Goal: Task Accomplishment & Management: Use online tool/utility

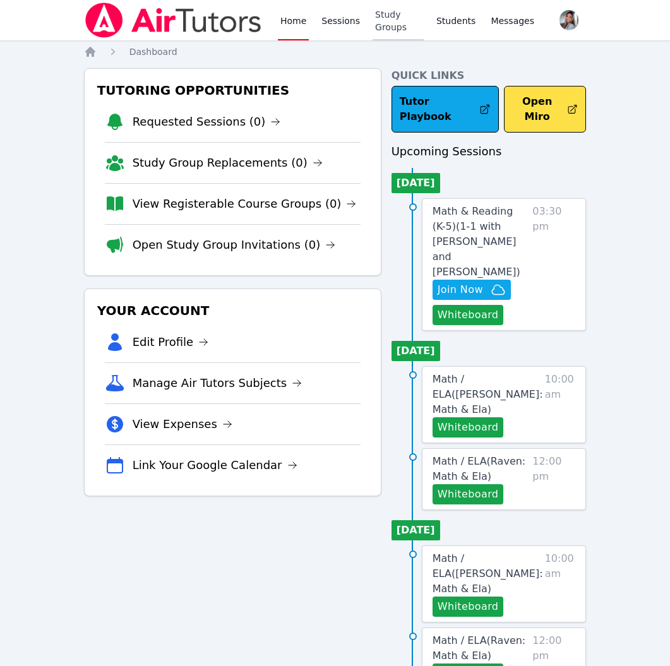
click at [378, 28] on link "Study Groups" at bounding box center [398, 20] width 51 height 40
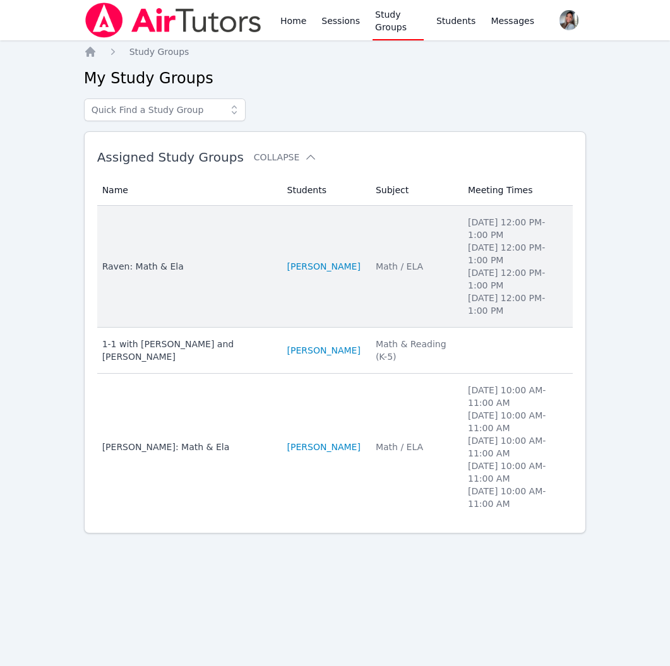
click at [382, 308] on td "Subject Math / ELA" at bounding box center [414, 267] width 92 height 122
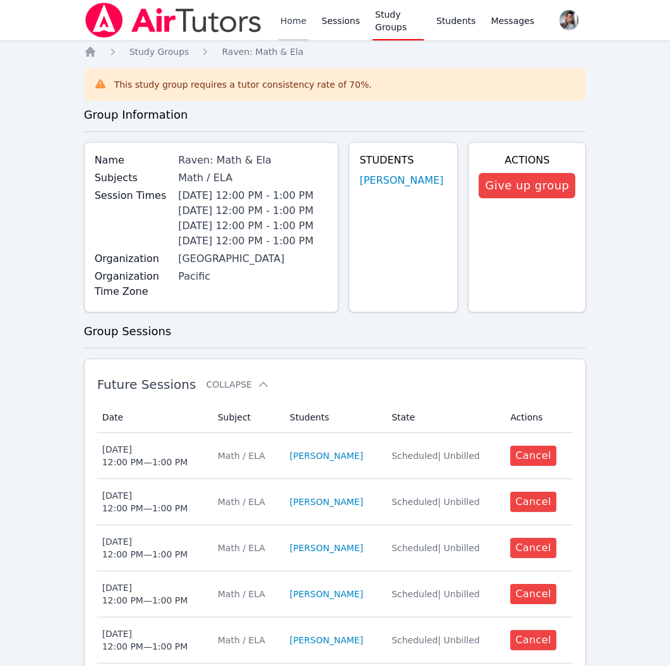
click at [287, 16] on link "Home" at bounding box center [293, 20] width 31 height 40
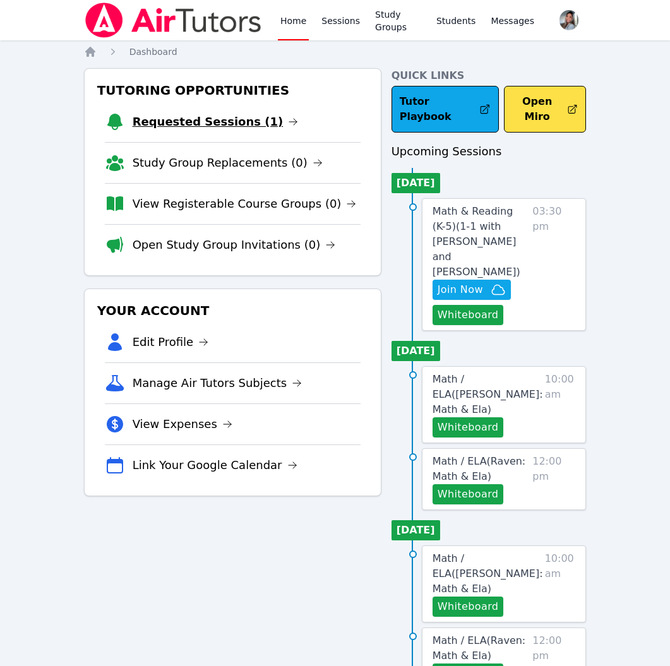
click at [225, 126] on link "Requested Sessions (1)" at bounding box center [216, 122] width 166 height 18
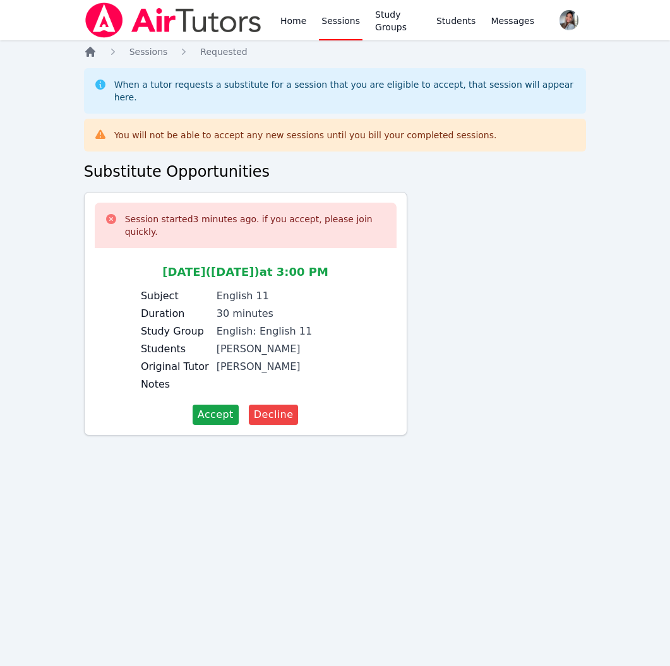
click at [85, 56] on icon "Breadcrumb" at bounding box center [90, 51] width 13 height 13
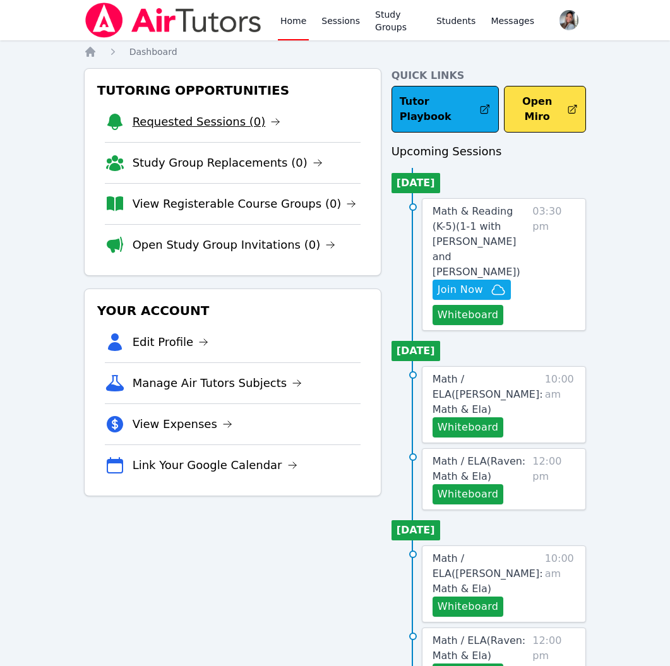
click at [240, 122] on link "Requested Sessions (0)" at bounding box center [207, 122] width 148 height 18
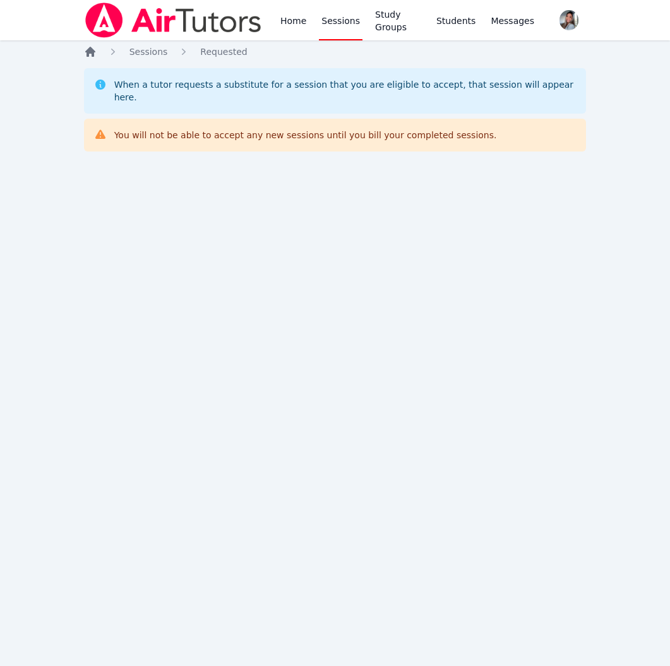
click at [91, 50] on icon "Breadcrumb" at bounding box center [90, 52] width 10 height 10
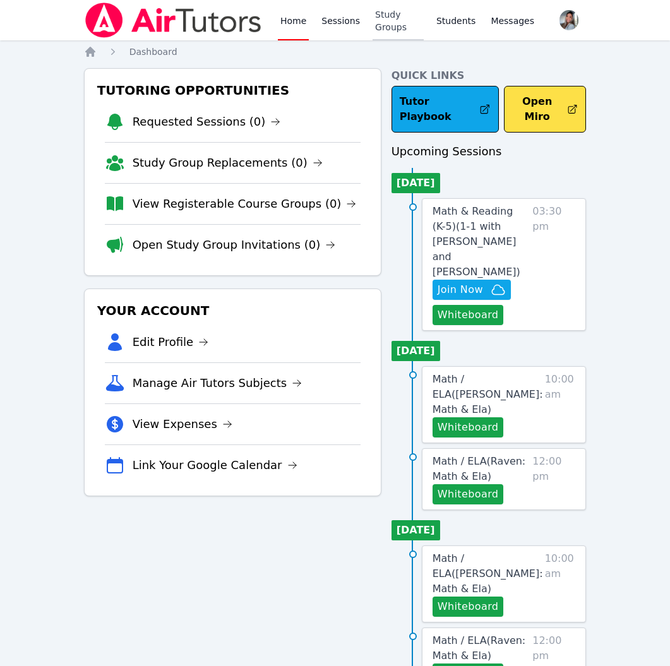
click at [398, 21] on link "Study Groups" at bounding box center [398, 20] width 51 height 40
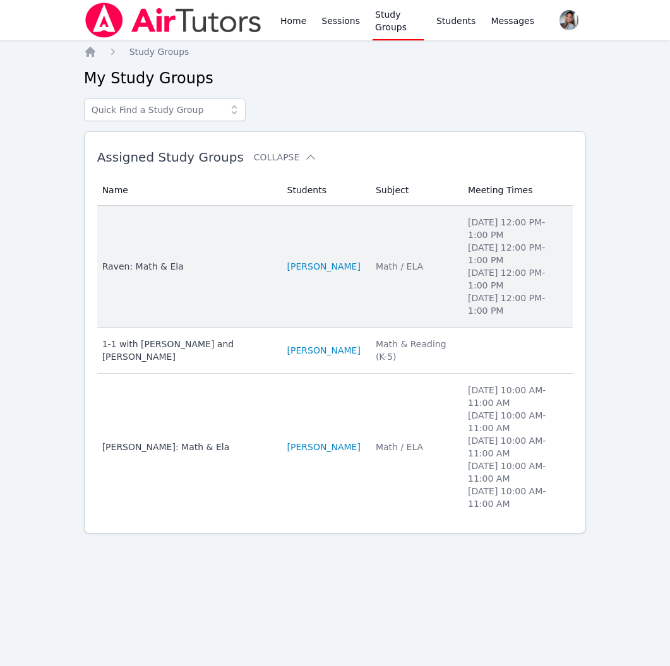
click at [398, 261] on div "Math / ELA" at bounding box center [414, 266] width 77 height 13
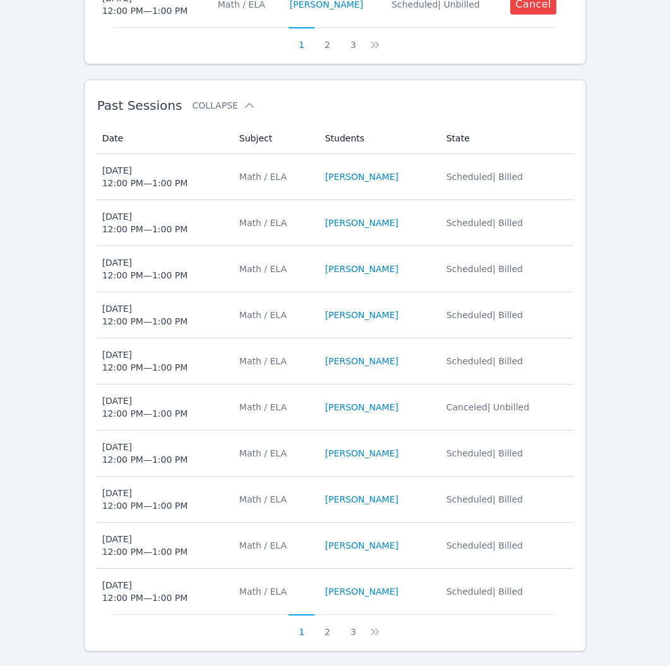
scroll to position [867, 0]
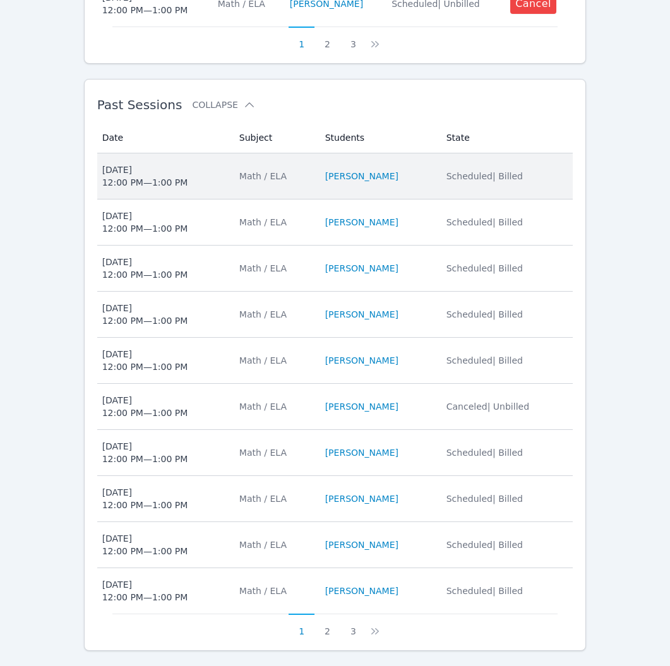
click at [301, 184] on td "Subject Math / ELA" at bounding box center [275, 176] width 86 height 46
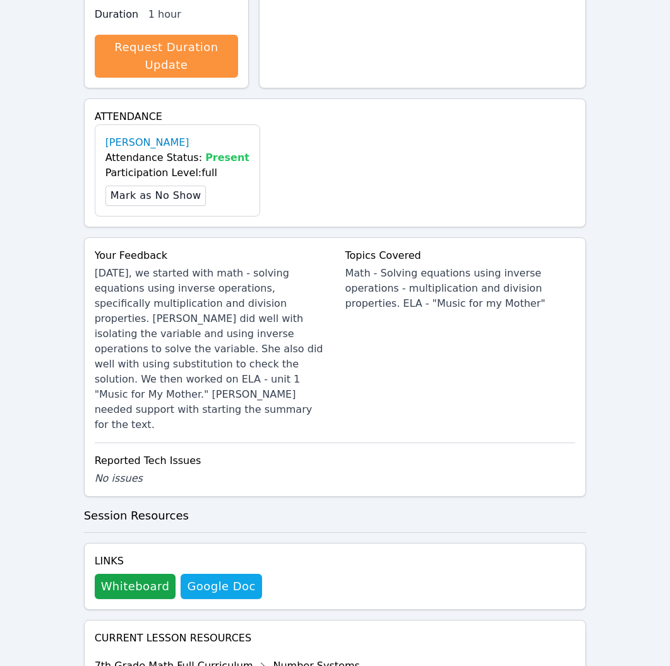
scroll to position [378, 0]
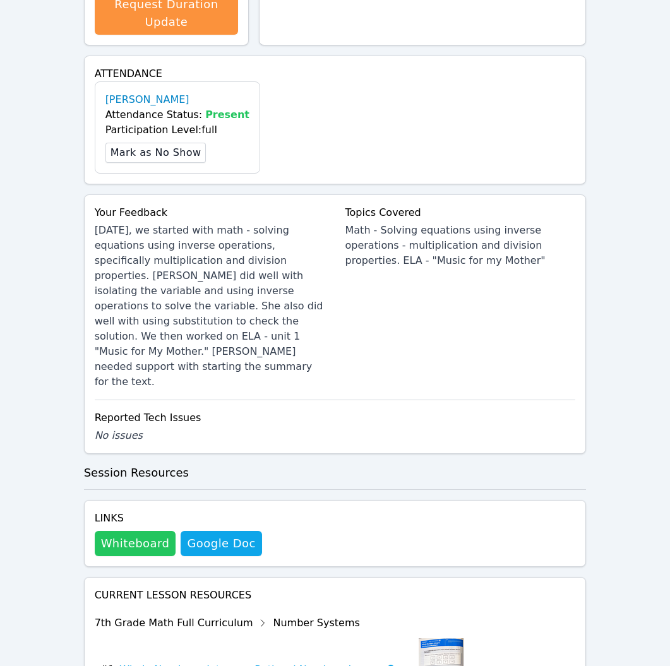
click at [145, 531] on button "Whiteboard" at bounding box center [135, 543] width 81 height 25
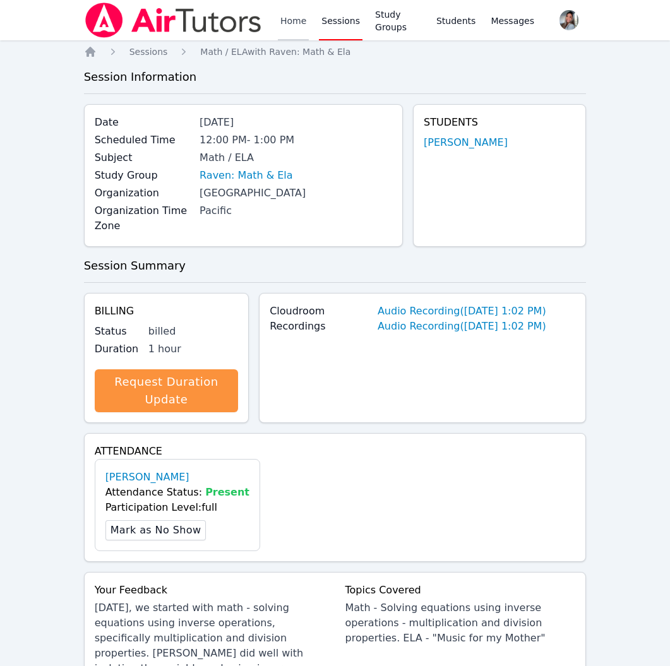
click at [289, 20] on link "Home" at bounding box center [293, 20] width 31 height 40
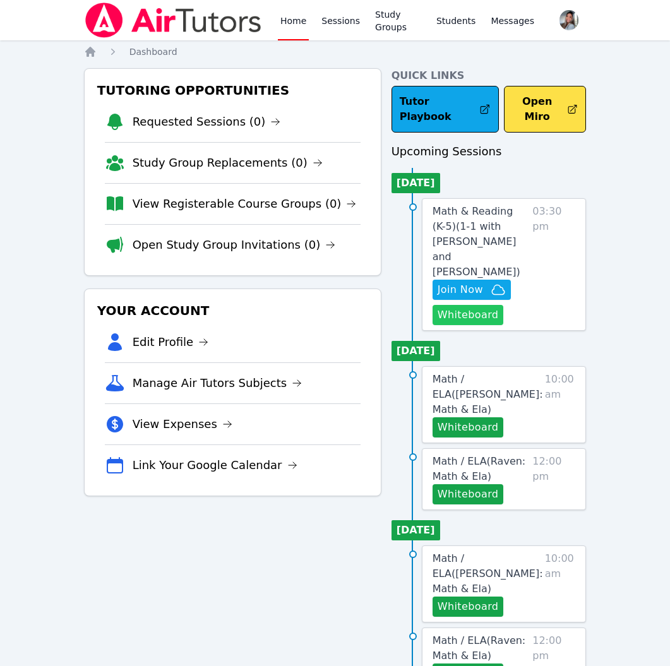
click at [476, 305] on button "Whiteboard" at bounding box center [467, 315] width 71 height 20
click at [488, 227] on span "Math & Reading (K-5) ( 1-1 with Matias Cardenas Pimentel and Gabriella Aguilar )" at bounding box center [476, 241] width 88 height 73
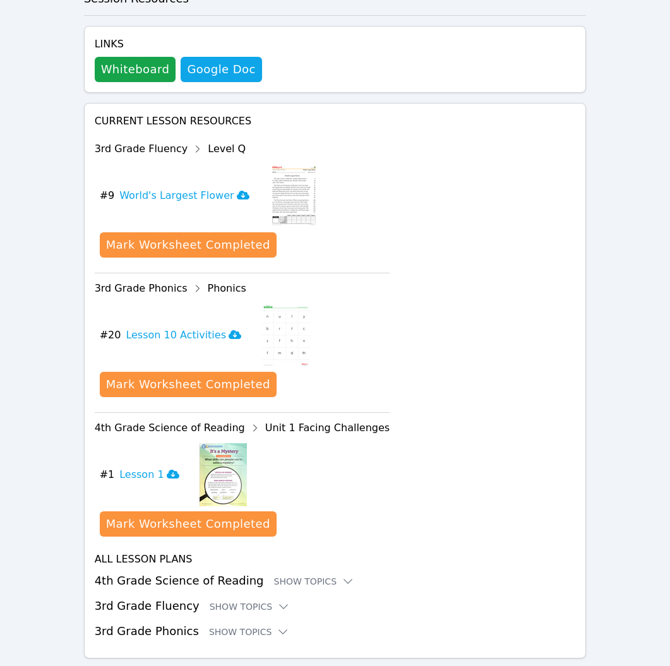
scroll to position [612, 0]
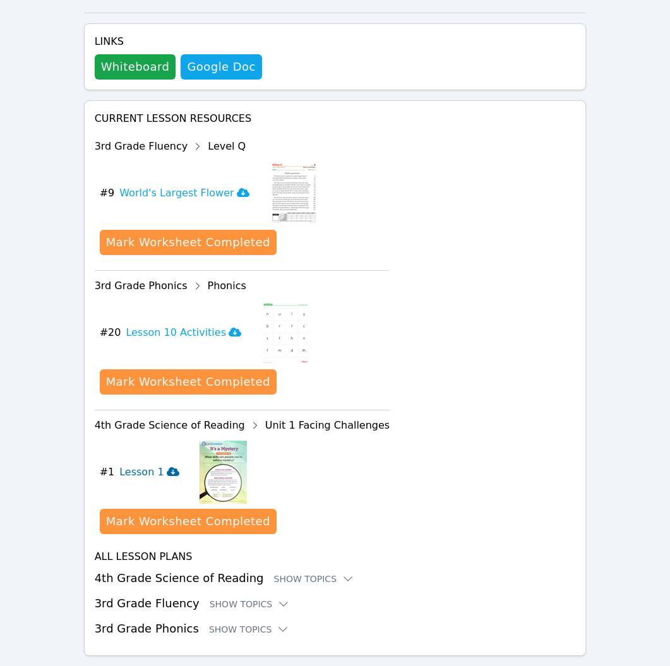
click at [145, 465] on h3 "Lesson 1" at bounding box center [148, 472] width 59 height 15
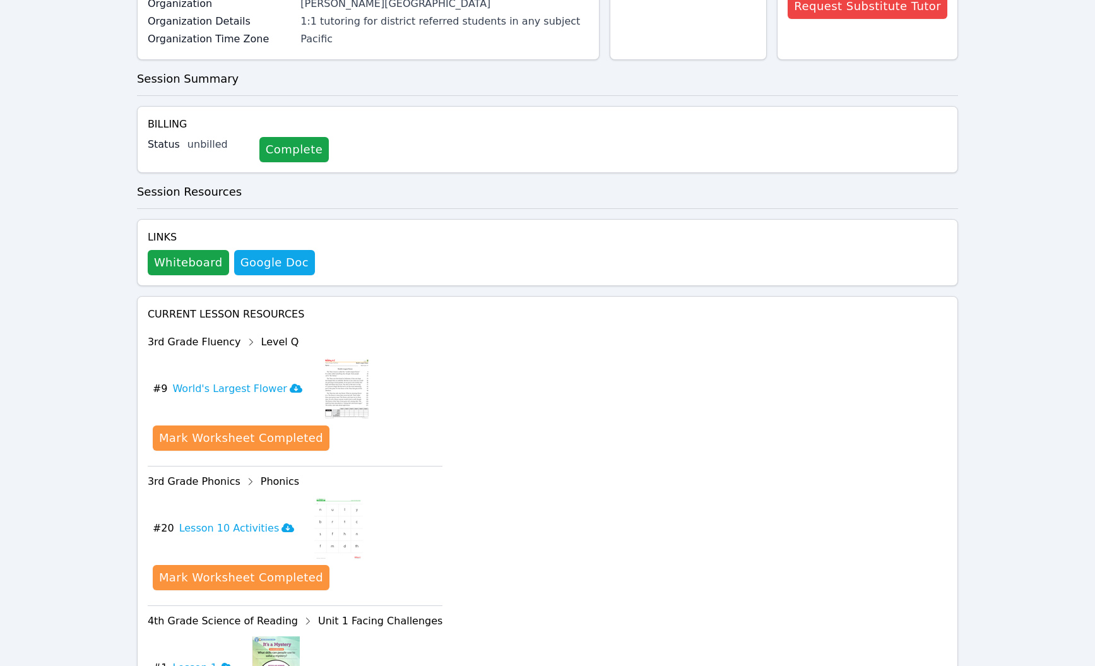
scroll to position [0, 0]
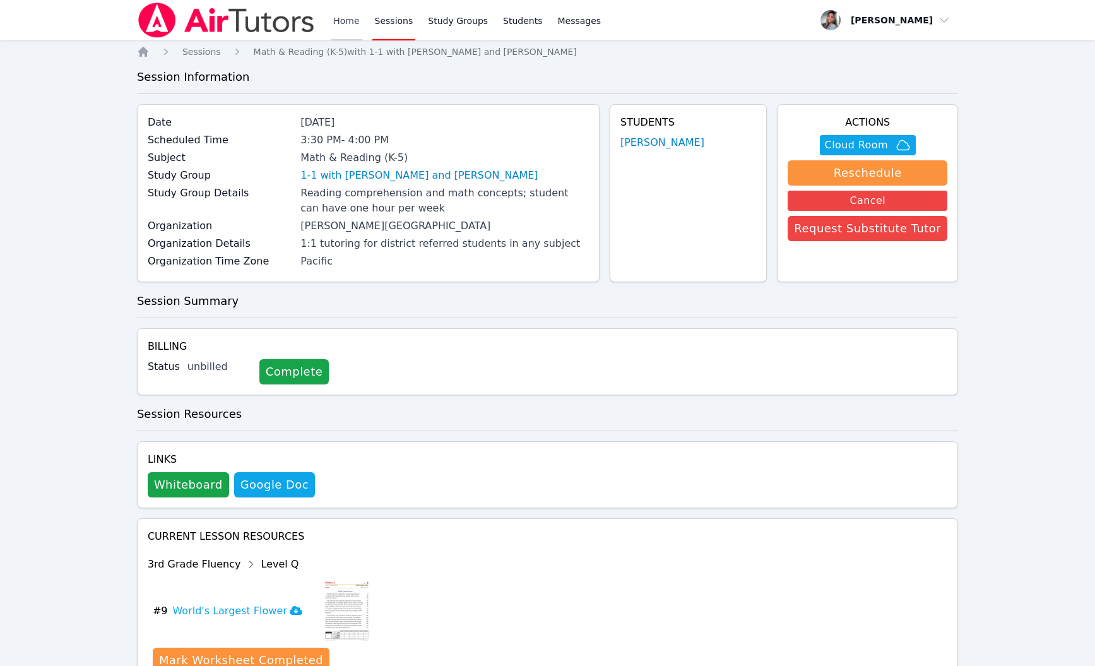
click at [340, 23] on link "Home" at bounding box center [346, 20] width 31 height 40
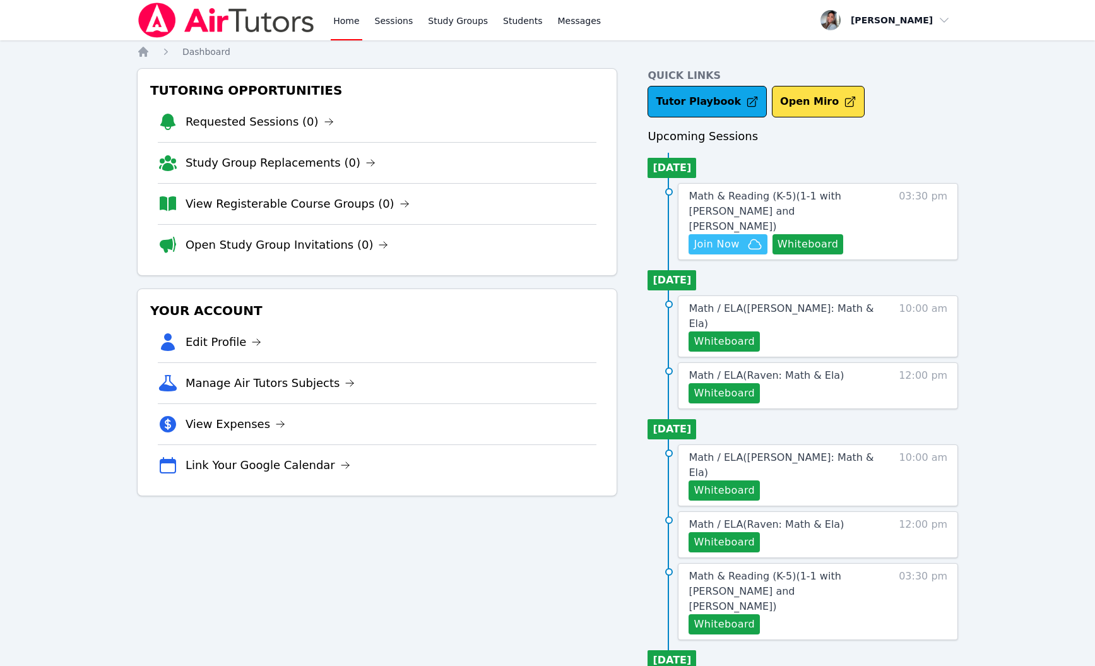
click at [669, 237] on span "Join Now" at bounding box center [728, 244] width 68 height 15
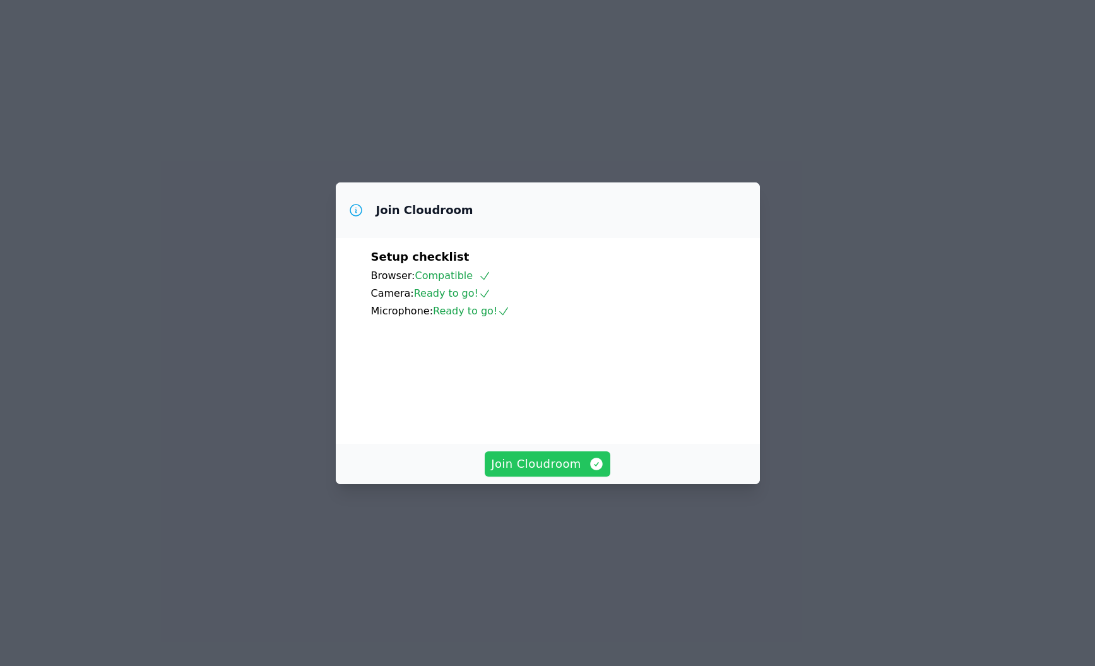
click at [573, 473] on span "Join Cloudroom" at bounding box center [547, 464] width 113 height 18
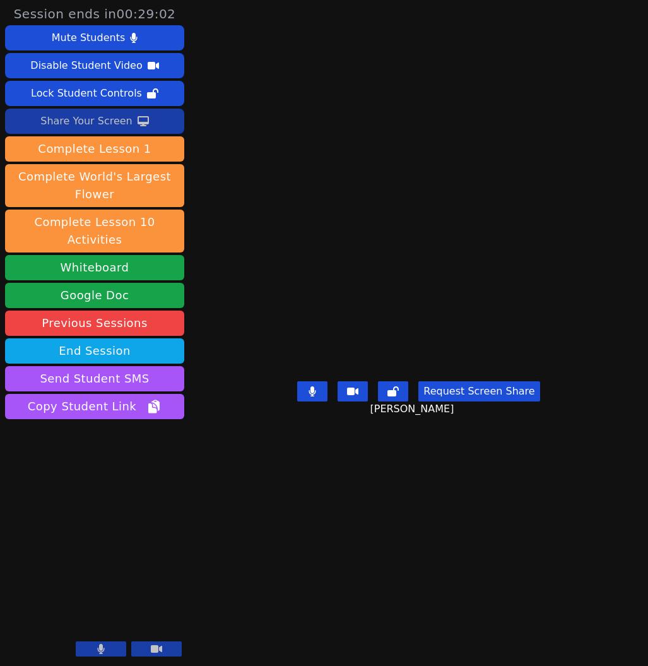
click at [83, 124] on div "Share Your Screen" at bounding box center [86, 121] width 92 height 20
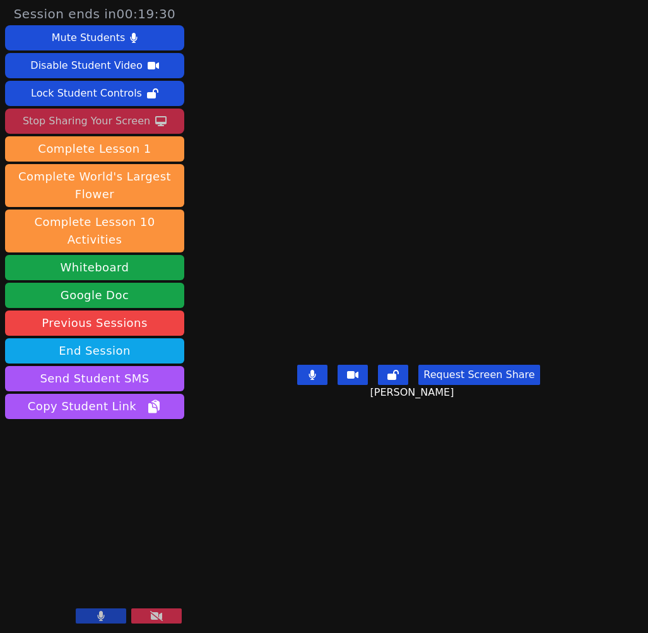
click at [542, 568] on main "[PERSON_NAME] Request Screen Share [PERSON_NAME]" at bounding box center [418, 316] width 315 height 633
click at [402, 74] on main "[PERSON_NAME] Request Screen Share [PERSON_NAME]" at bounding box center [418, 316] width 315 height 633
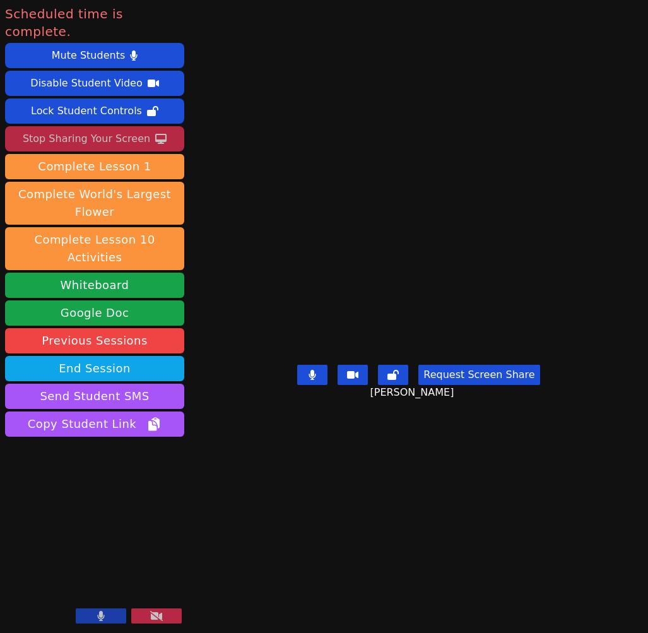
click at [51, 129] on div "Stop Sharing Your Screen" at bounding box center [87, 139] width 128 height 20
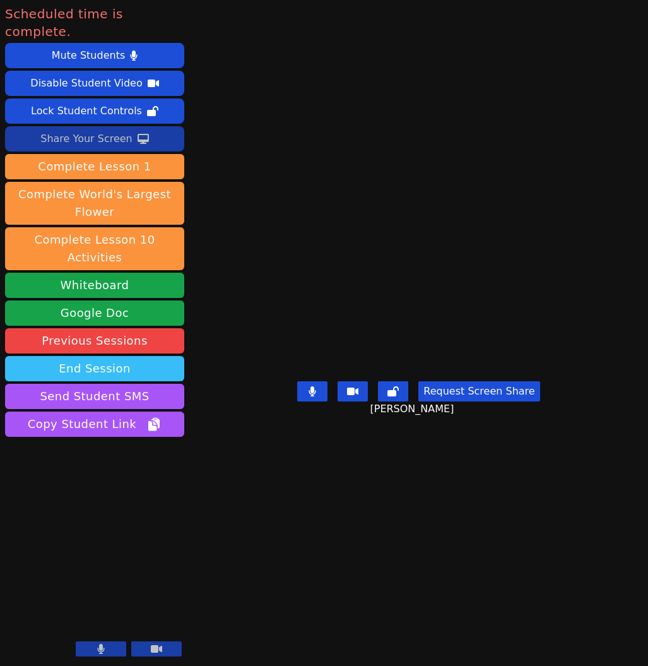
click at [90, 356] on button "End Session" at bounding box center [94, 368] width 179 height 25
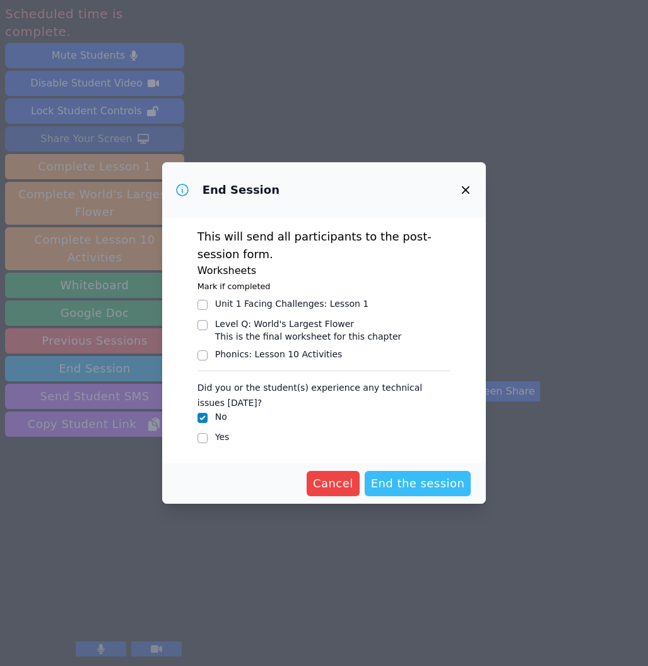
click at [444, 478] on span "End the session" at bounding box center [418, 484] width 94 height 18
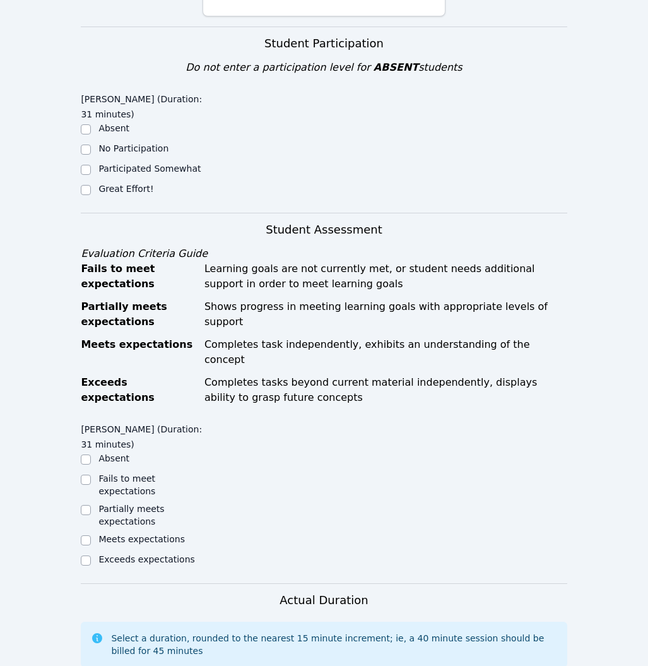
scroll to position [452, 0]
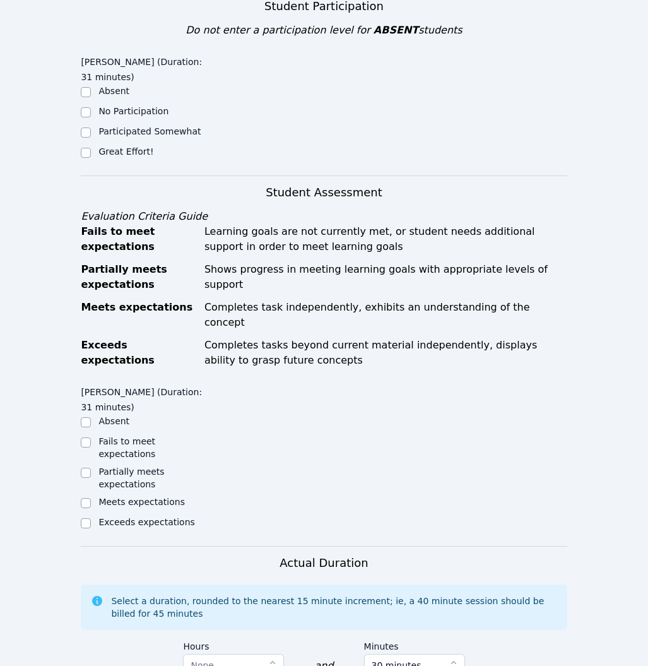
click at [130, 146] on label "Great Effort!" at bounding box center [125, 151] width 55 height 10
click at [91, 148] on input "Great Effort!" at bounding box center [86, 153] width 10 height 10
checkbox input "true"
drag, startPoint x: 144, startPoint y: 468, endPoint x: 251, endPoint y: 430, distance: 113.8
click at [144, 497] on label "Meets expectations" at bounding box center [141, 502] width 86 height 10
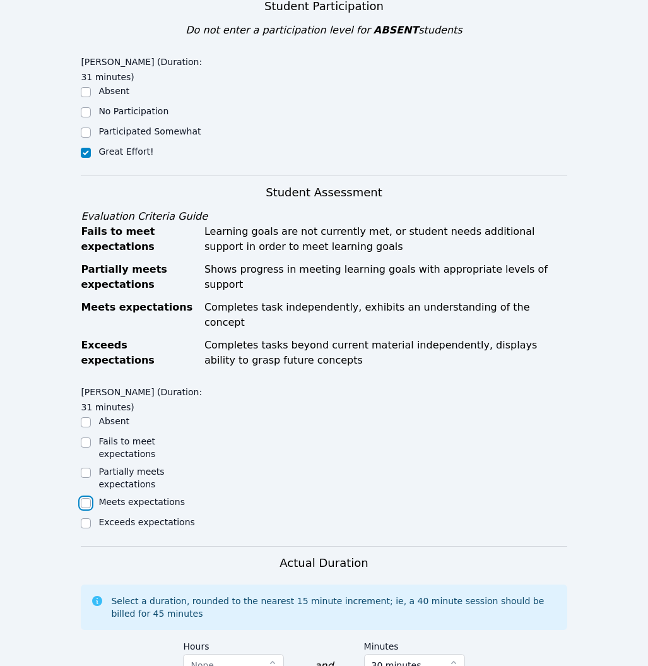
click at [91, 498] on input "Meets expectations" at bounding box center [86, 503] width 10 height 10
checkbox input "true"
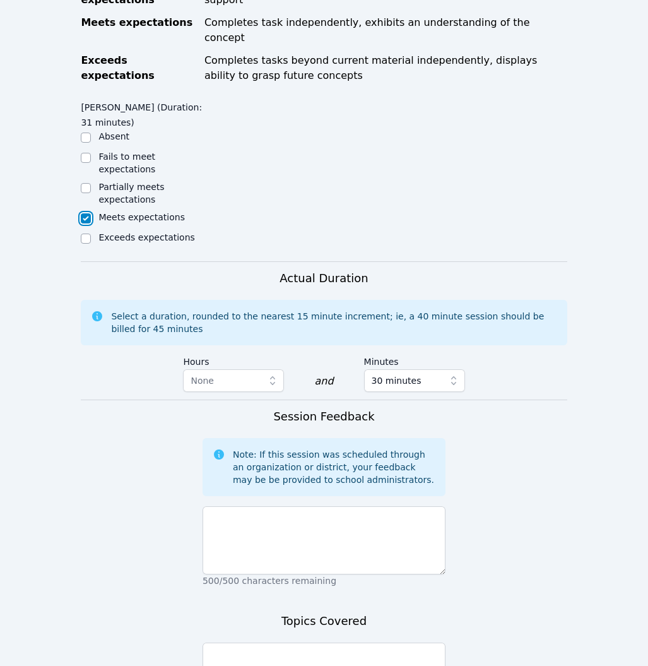
scroll to position [744, 0]
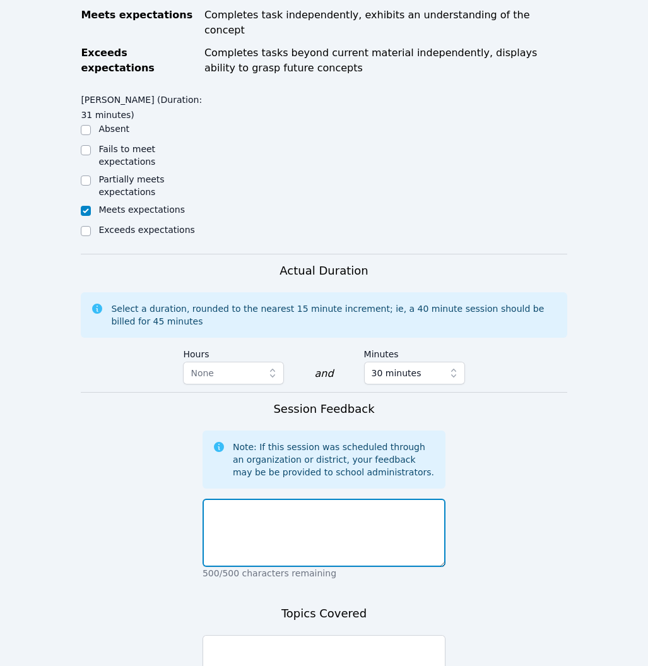
click at [394, 499] on textarea at bounding box center [324, 533] width 243 height 68
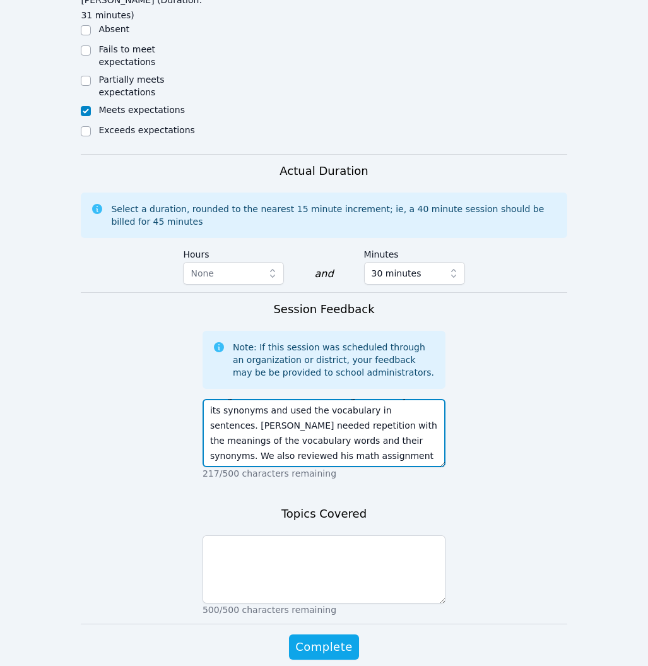
scroll to position [845, 0]
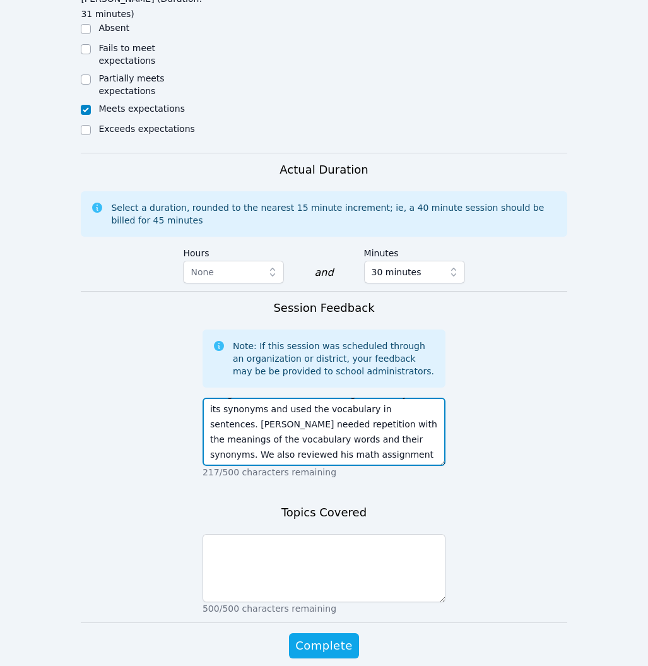
type textarea "[DATE], we worked on a grammar/writing assignment. We matched writing vocabular…"
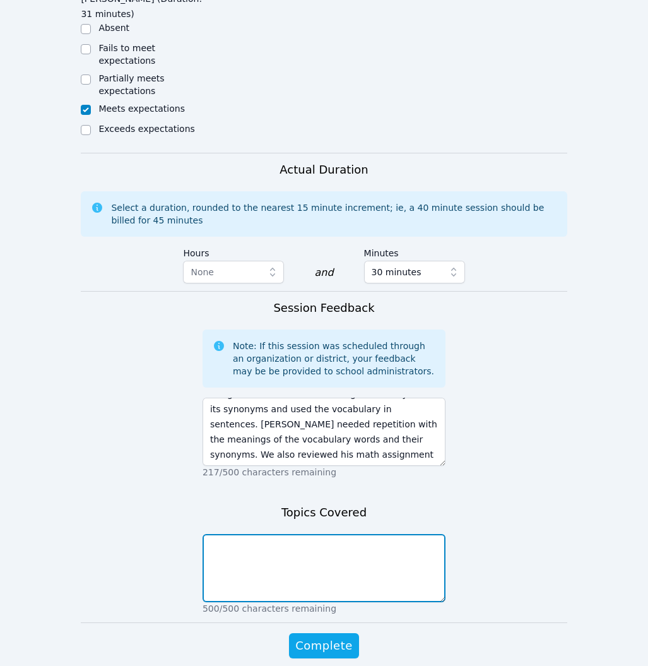
click at [390, 540] on textarea at bounding box center [324, 568] width 243 height 68
type textarea "Grammer/writing - vocabulary Math - comparing fractions"
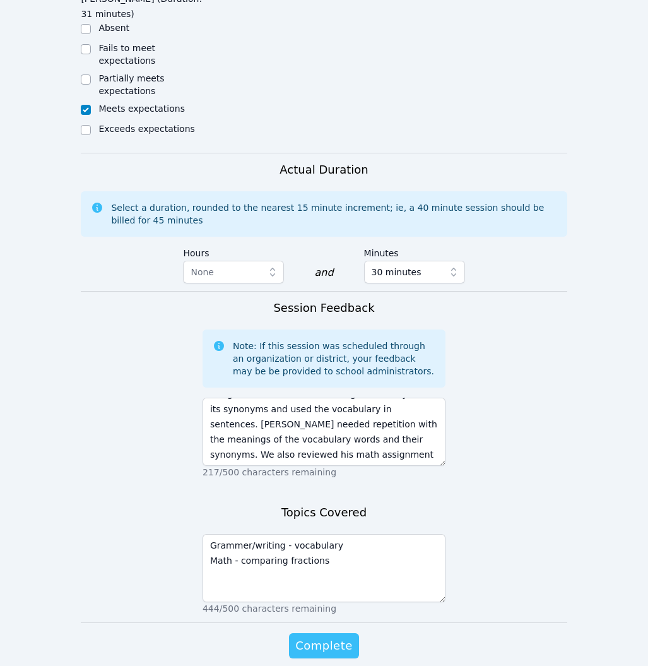
click at [315, 633] on button "Complete" at bounding box center [323, 645] width 69 height 25
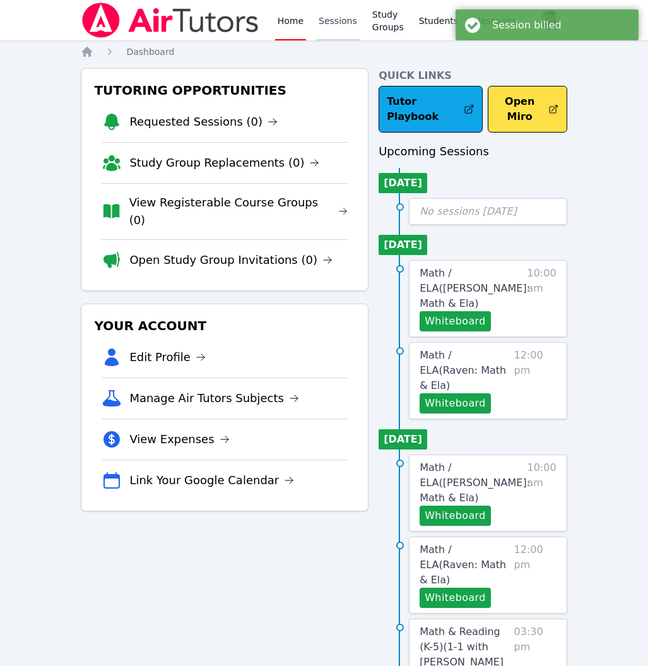
click at [355, 23] on link "Sessions" at bounding box center [338, 20] width 44 height 40
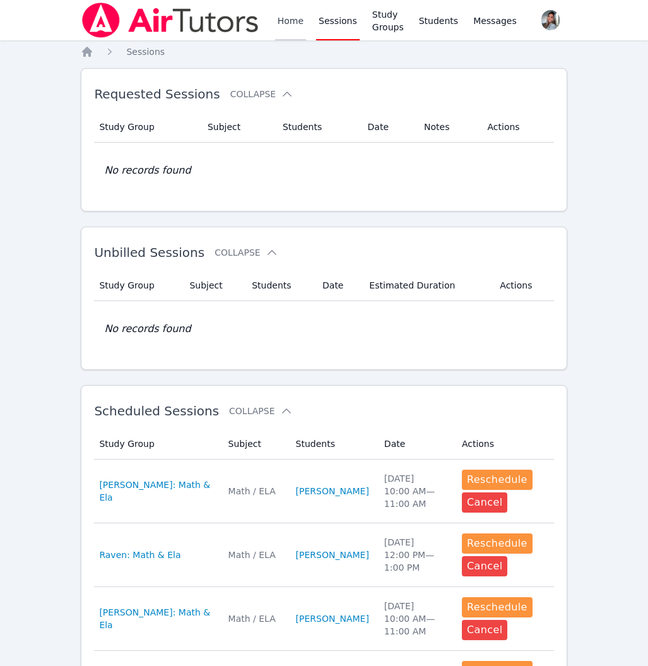
click at [285, 17] on link "Home" at bounding box center [290, 20] width 31 height 40
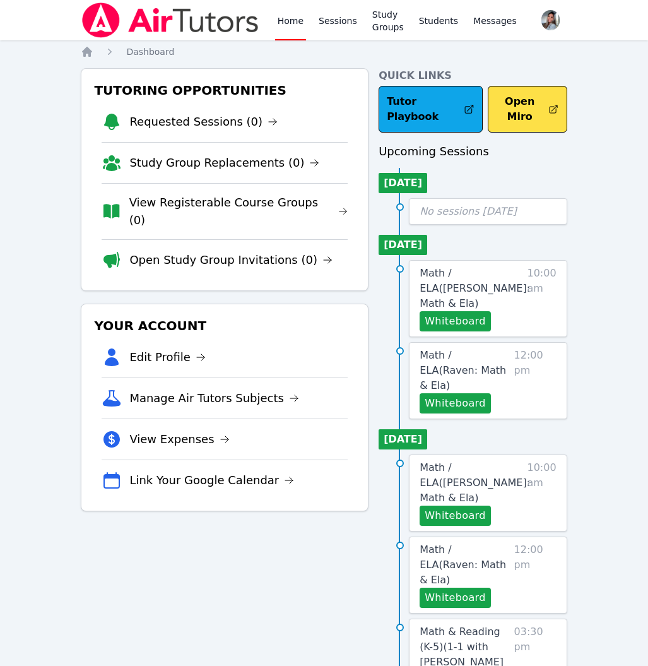
click at [185, 431] on link "View Expenses" at bounding box center [179, 440] width 100 height 18
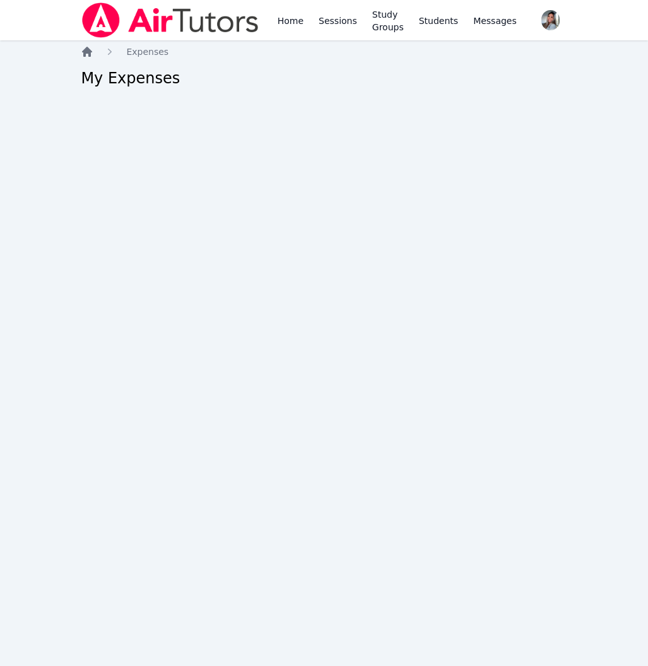
click at [87, 49] on icon "Breadcrumb" at bounding box center [87, 52] width 10 height 10
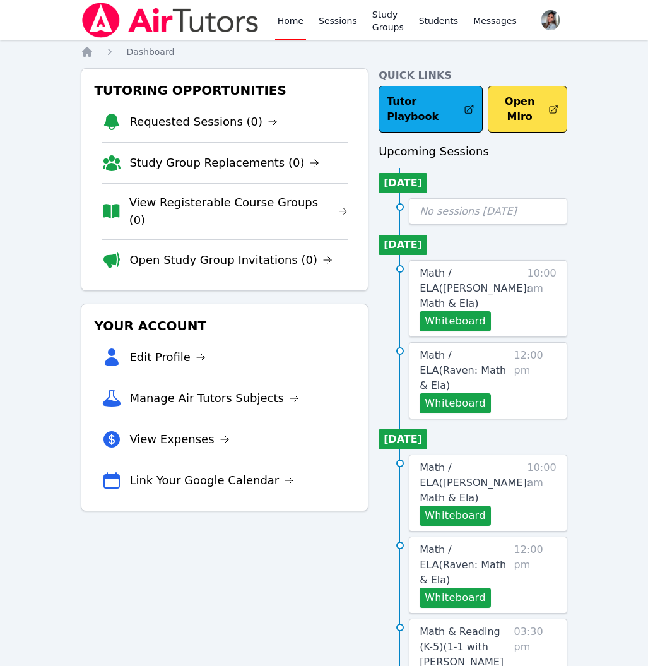
click at [170, 431] on link "View Expenses" at bounding box center [179, 440] width 100 height 18
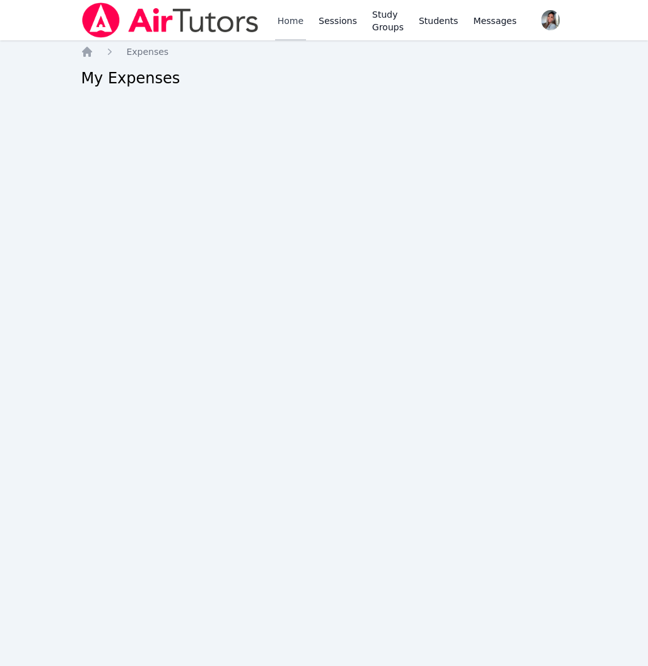
click at [292, 20] on link "Home" at bounding box center [290, 20] width 31 height 40
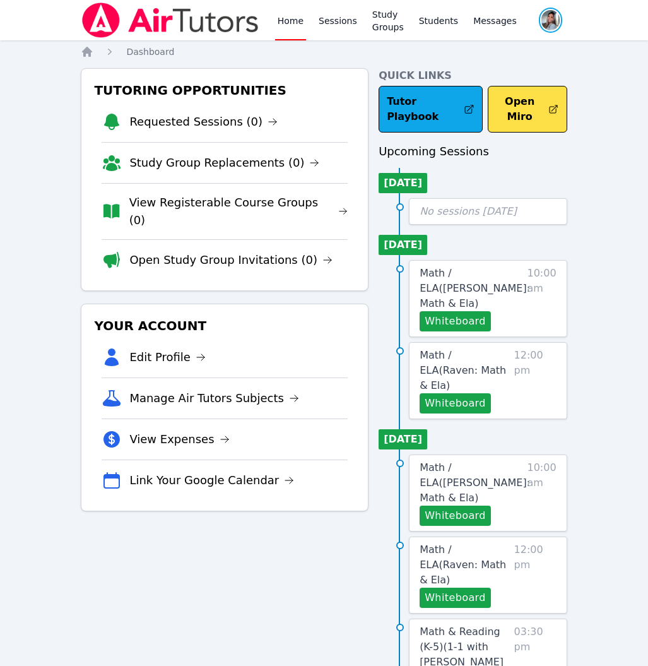
click at [549, 15] on span "button" at bounding box center [551, 20] width 26 height 28
click at [573, 194] on div "Home Sessions Study Groups Students Messages Open user menu [PERSON_NAME] Profi…" at bounding box center [324, 629] width 648 height 1258
click at [138, 431] on link "View Expenses" at bounding box center [179, 440] width 100 height 18
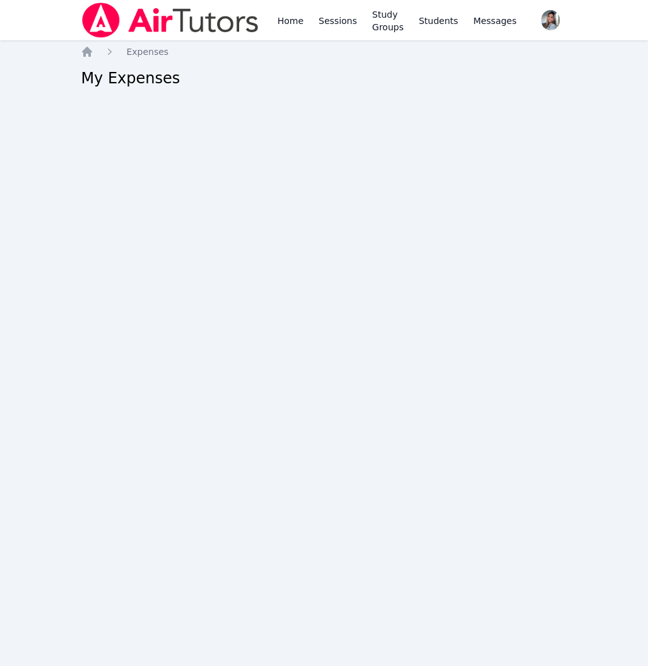
click at [148, 393] on div "Home Sessions Study Groups Students Messages Open user menu [PERSON_NAME] Open …" at bounding box center [324, 333] width 648 height 666
click at [81, 49] on icon "Breadcrumb" at bounding box center [87, 51] width 13 height 13
